Goal: Find contact information: Find contact information

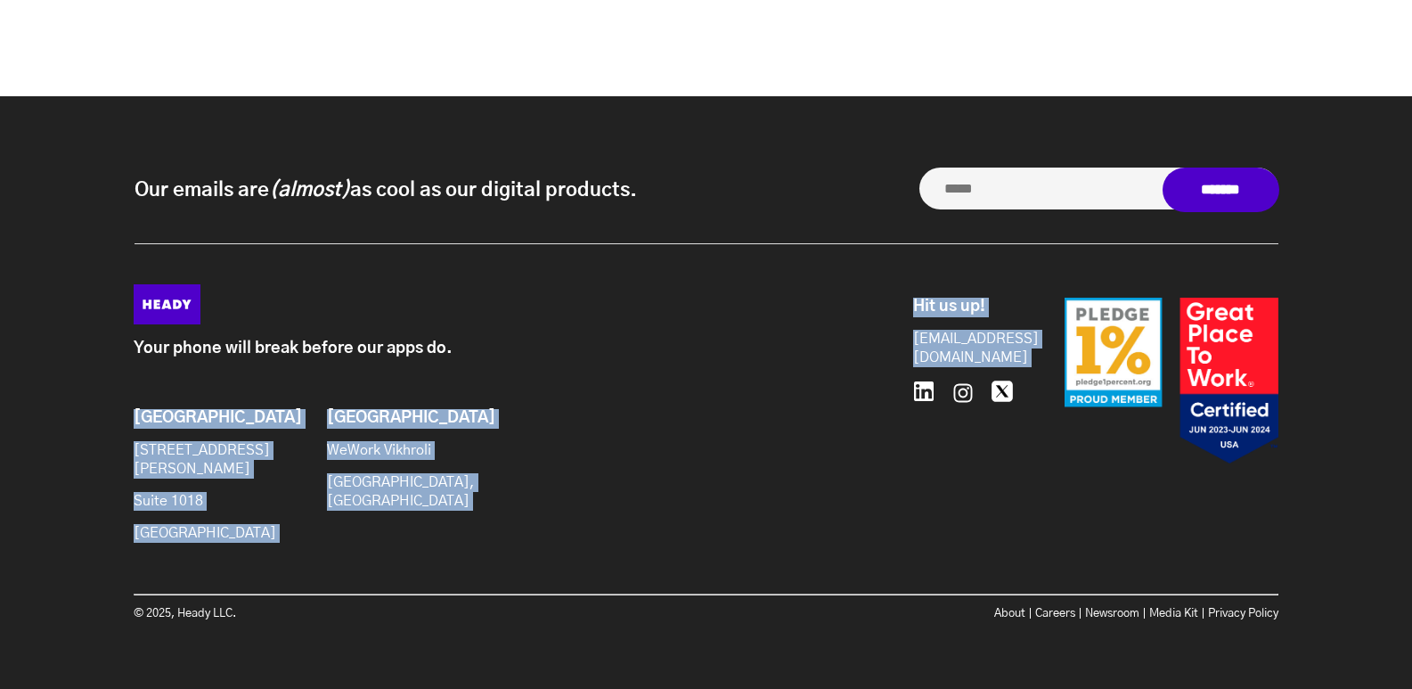
drag, startPoint x: 1029, startPoint y: 345, endPoint x: 899, endPoint y: 352, distance: 130.2
click at [899, 352] on div "Your phone will break before our apps do. Brooklyn [STREET_ADDRESS][PERSON_NAME…" at bounding box center [706, 420] width 1145 height 273
drag, startPoint x: 819, startPoint y: 406, endPoint x: 845, endPoint y: 383, distance: 35.4
click at [817, 403] on div "Your phone will break before our apps do. Brooklyn [STREET_ADDRESS][PERSON_NAME…" at bounding box center [517, 420] width 766 height 273
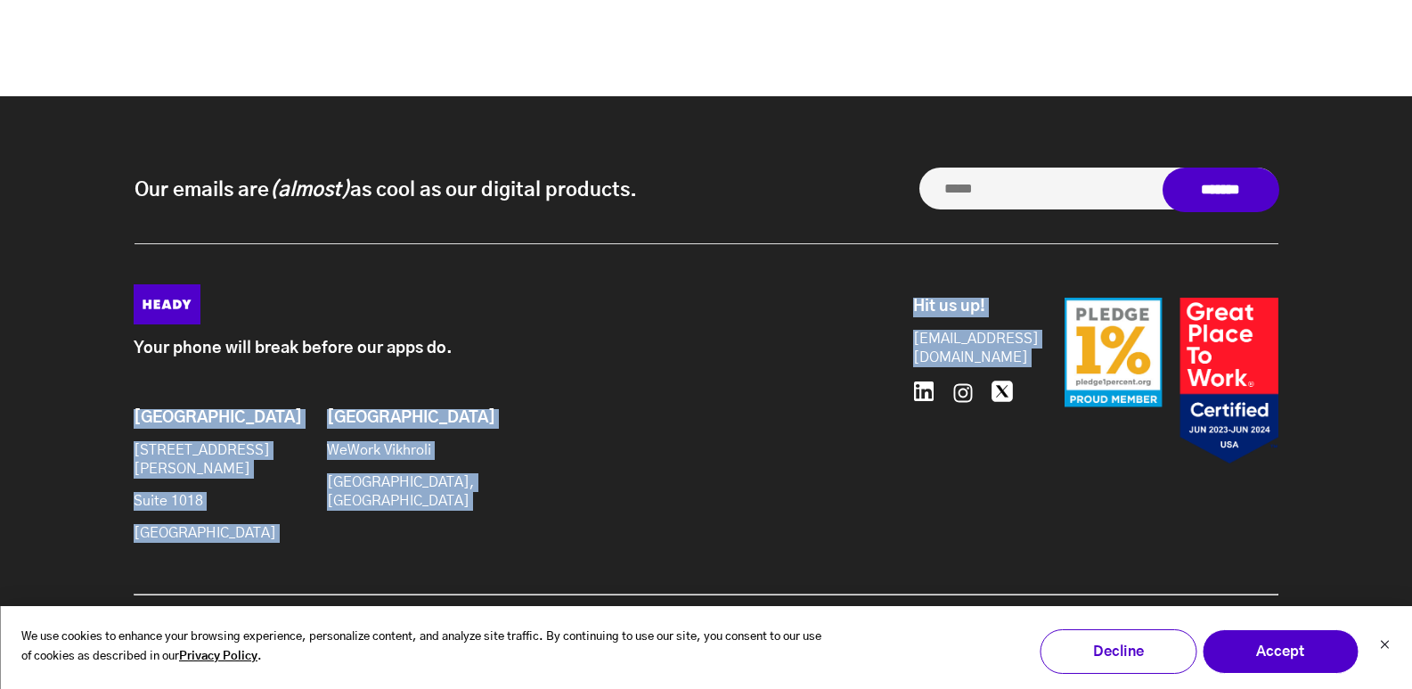
click at [892, 496] on div "Your phone will break before our apps do. Brooklyn [STREET_ADDRESS][PERSON_NAME…" at bounding box center [517, 420] width 766 height 273
click at [999, 448] on div "Hit us up! [EMAIL_ADDRESS][DOMAIN_NAME] 646.480.0489" at bounding box center [966, 380] width 107 height 167
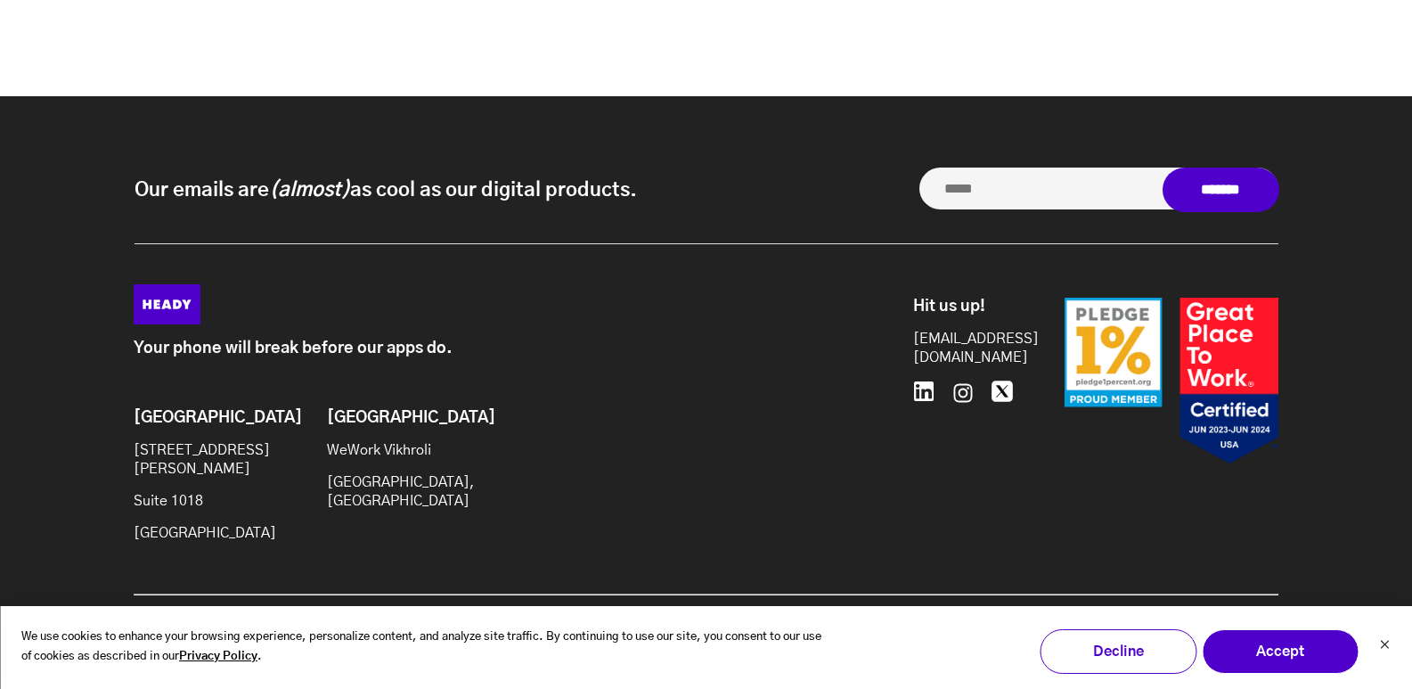
click at [1000, 448] on div "Hit us up! [EMAIL_ADDRESS][DOMAIN_NAME] 646.480.0489" at bounding box center [966, 380] width 107 height 167
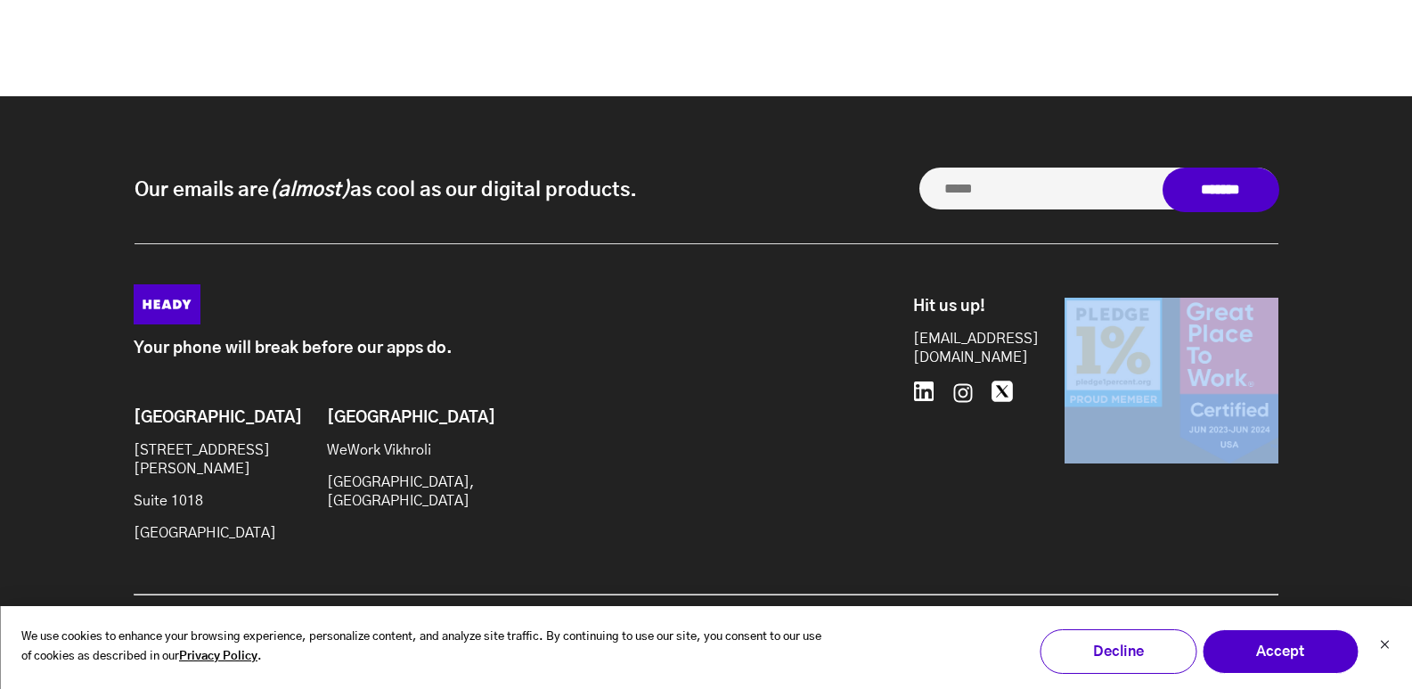
click at [1004, 451] on div "Hit us up! [EMAIL_ADDRESS][DOMAIN_NAME] 646.480.0489" at bounding box center [966, 380] width 107 height 167
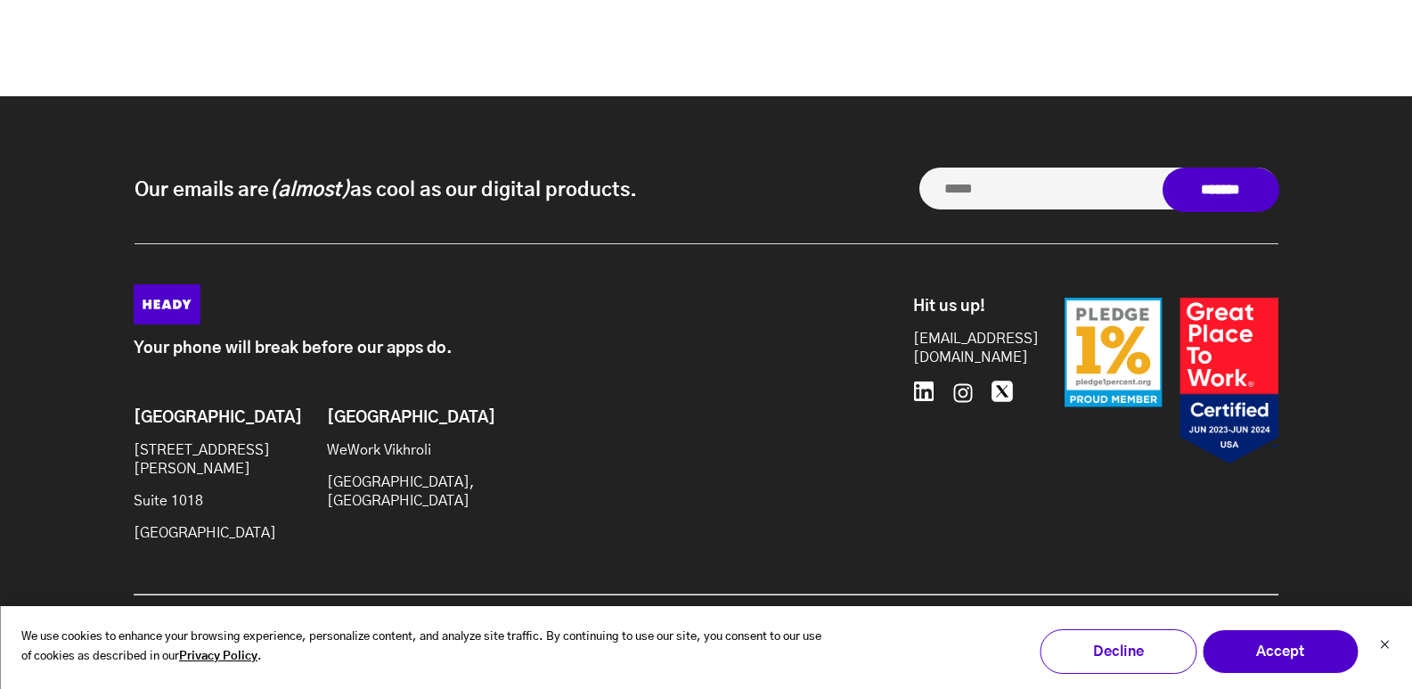
click at [1004, 451] on div "Hit us up! [EMAIL_ADDRESS][DOMAIN_NAME] 646.480.0489" at bounding box center [966, 380] width 107 height 167
drag, startPoint x: 1021, startPoint y: 353, endPoint x: 912, endPoint y: 355, distance: 108.7
click at [914, 357] on div "Hit us up! [EMAIL_ADDRESS][DOMAIN_NAME] 646.480.0489" at bounding box center [1089, 392] width 379 height 216
copy div "[EMAIL_ADDRESS][DOMAIN_NAME] 646.480.0489"
